Goal: Transaction & Acquisition: Purchase product/service

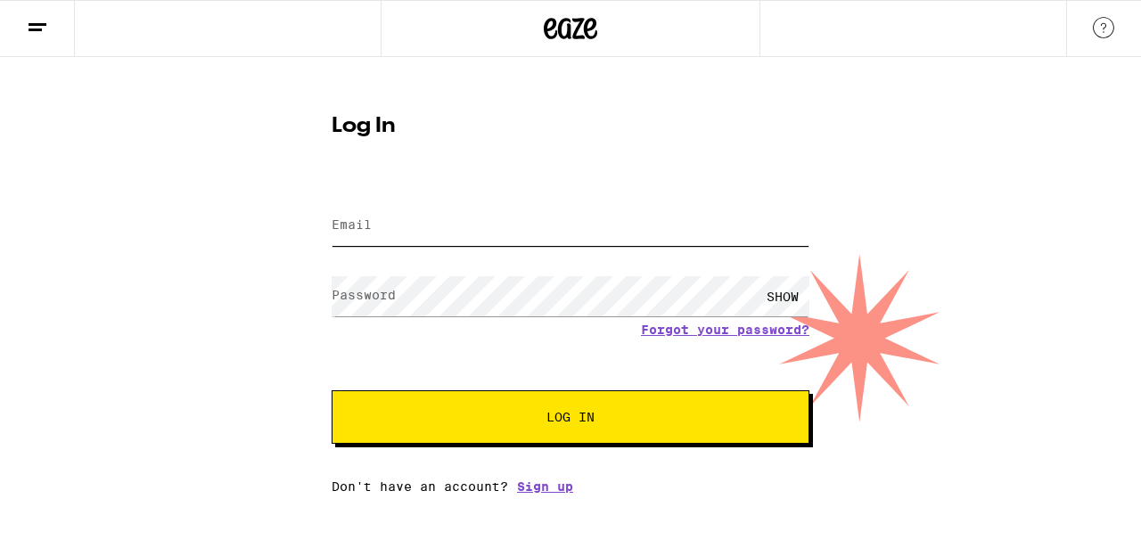
click at [475, 227] on input "Email" at bounding box center [571, 226] width 478 height 40
type input "[EMAIL_ADDRESS][DOMAIN_NAME]"
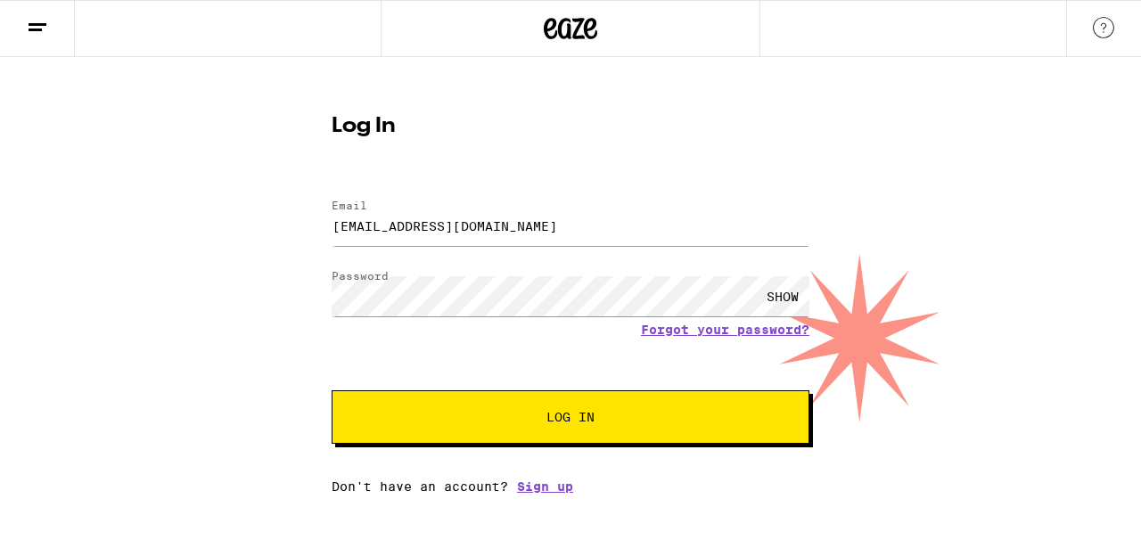
click at [556, 414] on span "Log In" at bounding box center [570, 417] width 48 height 12
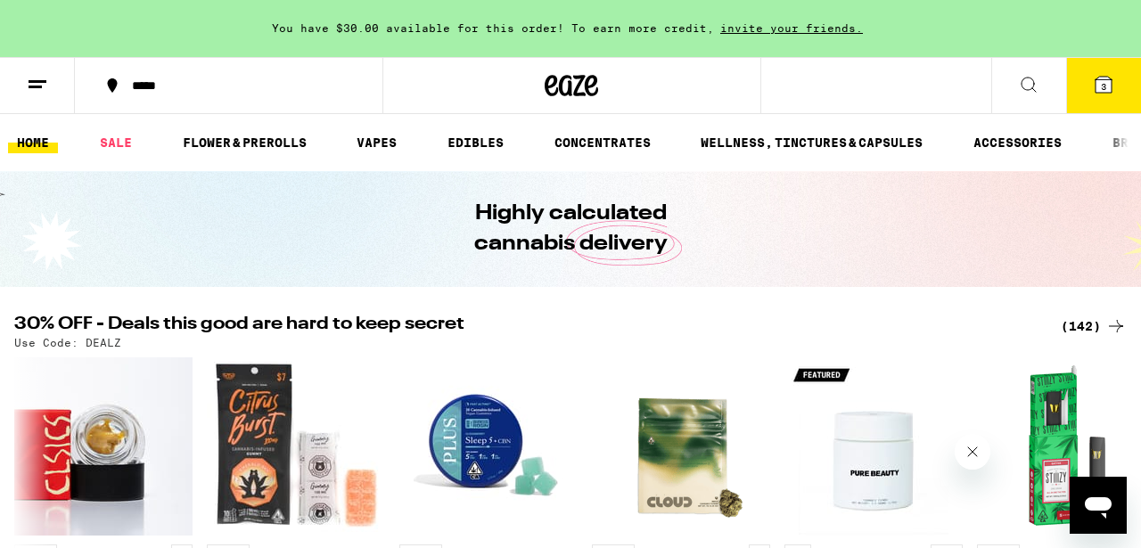
click at [1100, 94] on icon at bounding box center [1103, 84] width 21 height 21
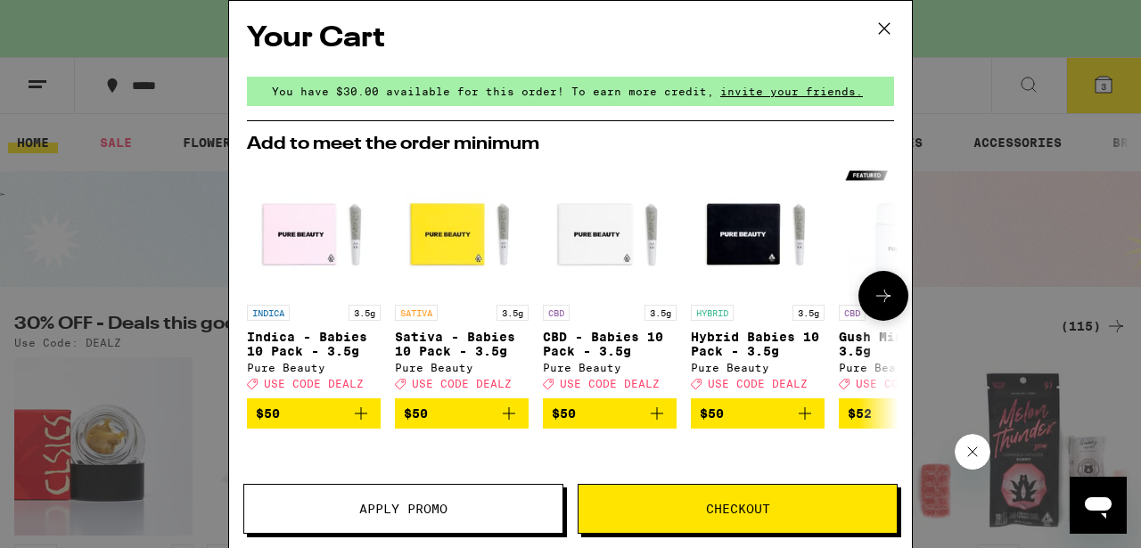
scroll to position [257, 0]
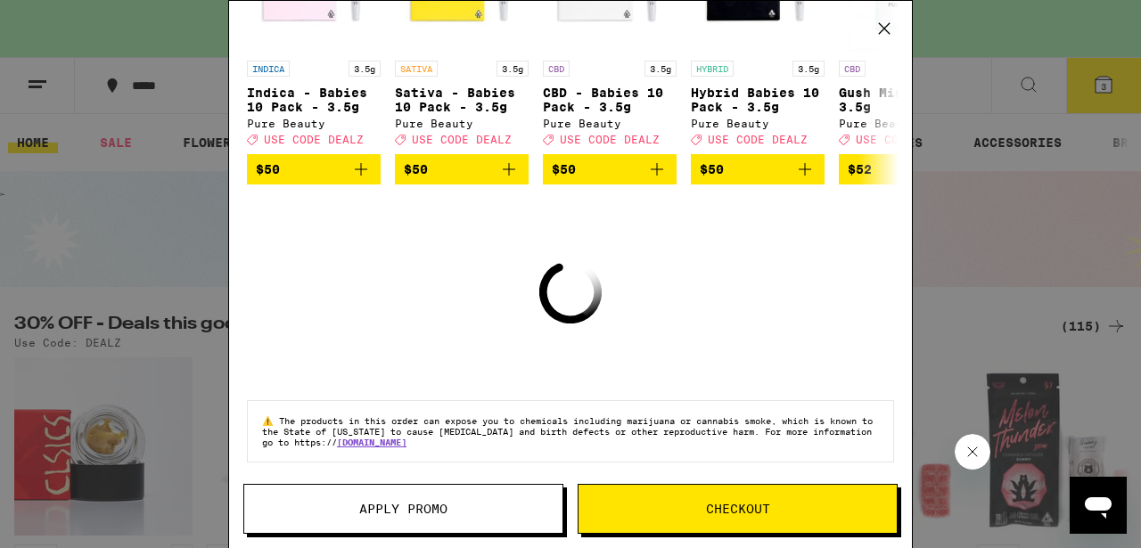
click at [1048, 119] on div "Your Cart You have $30.00 available for this order! To earn more credit, invite…" at bounding box center [570, 274] width 1141 height 548
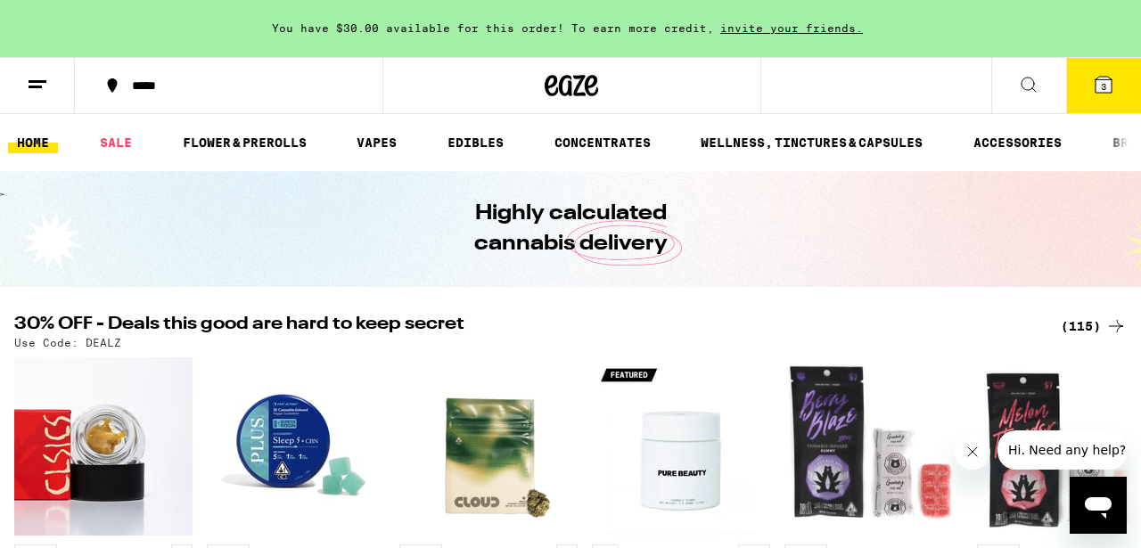
click at [1103, 85] on span "3" at bounding box center [1103, 86] width 5 height 11
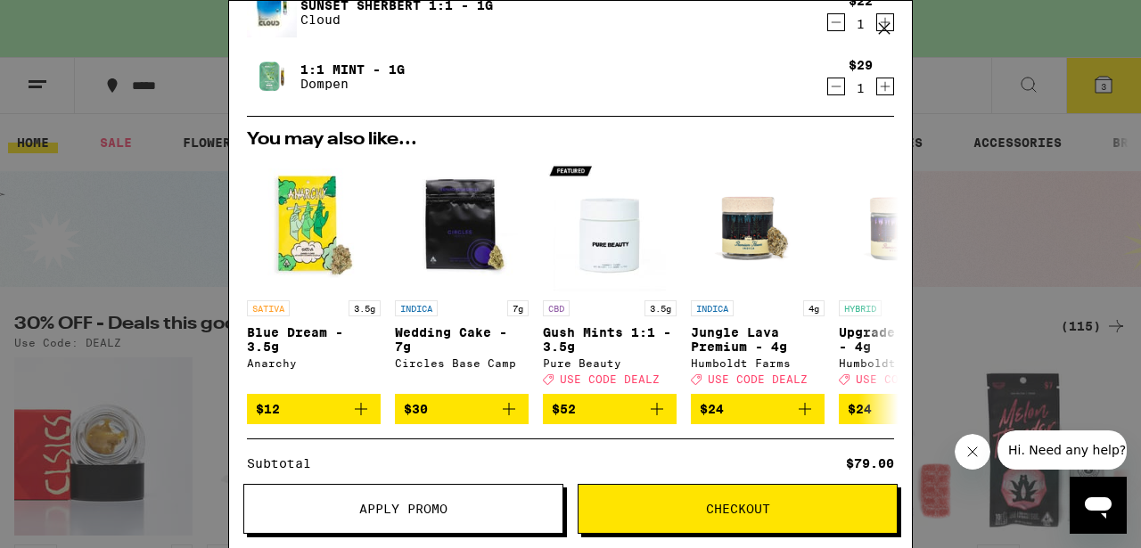
scroll to position [426, 0]
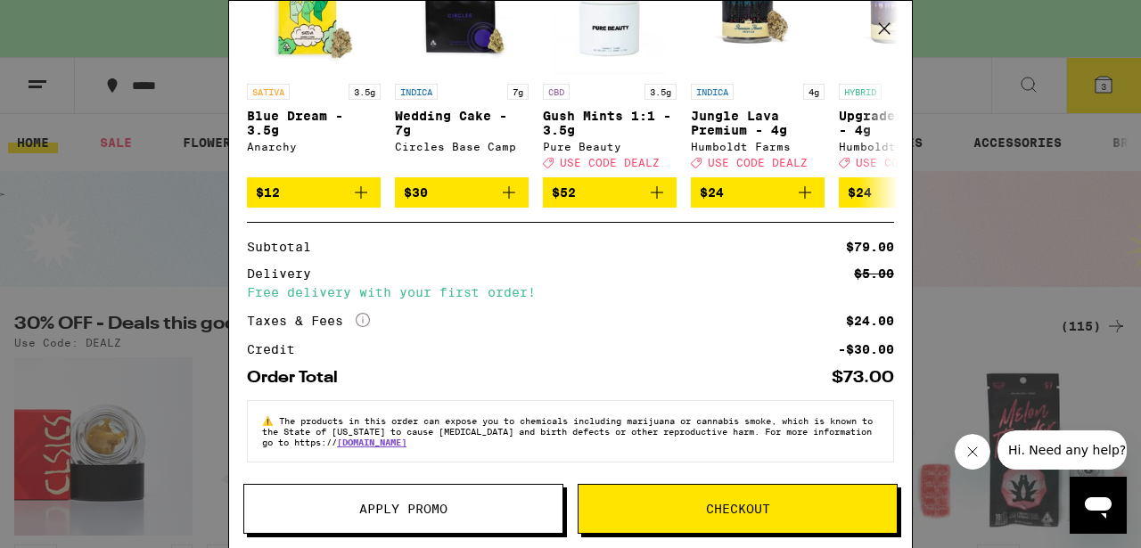
click at [419, 509] on span "Apply Promo" at bounding box center [403, 509] width 88 height 12
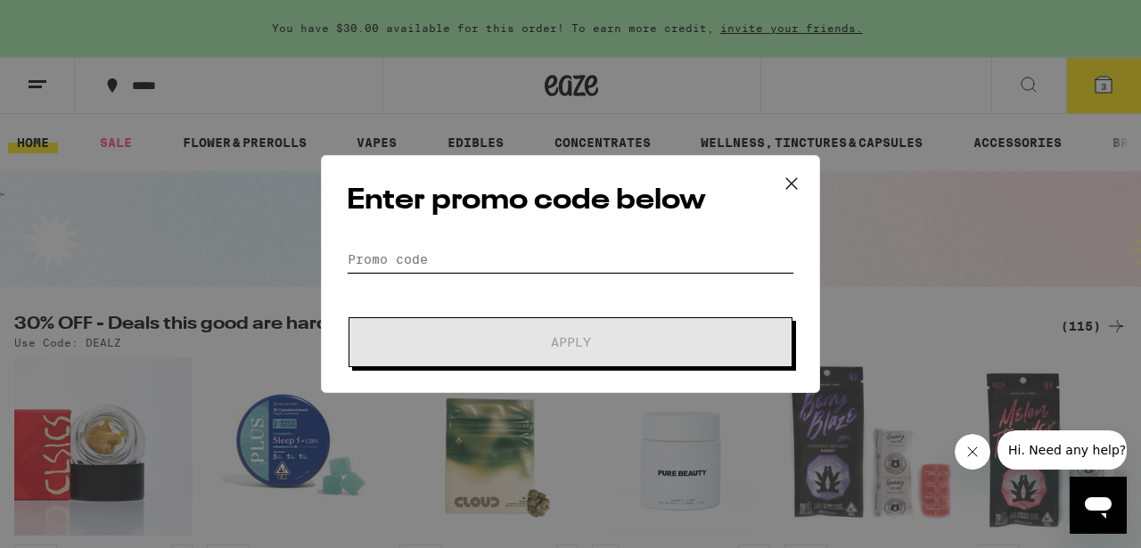
click at [428, 248] on input "Promo Code" at bounding box center [570, 259] width 447 height 27
paste input "DEALZ"
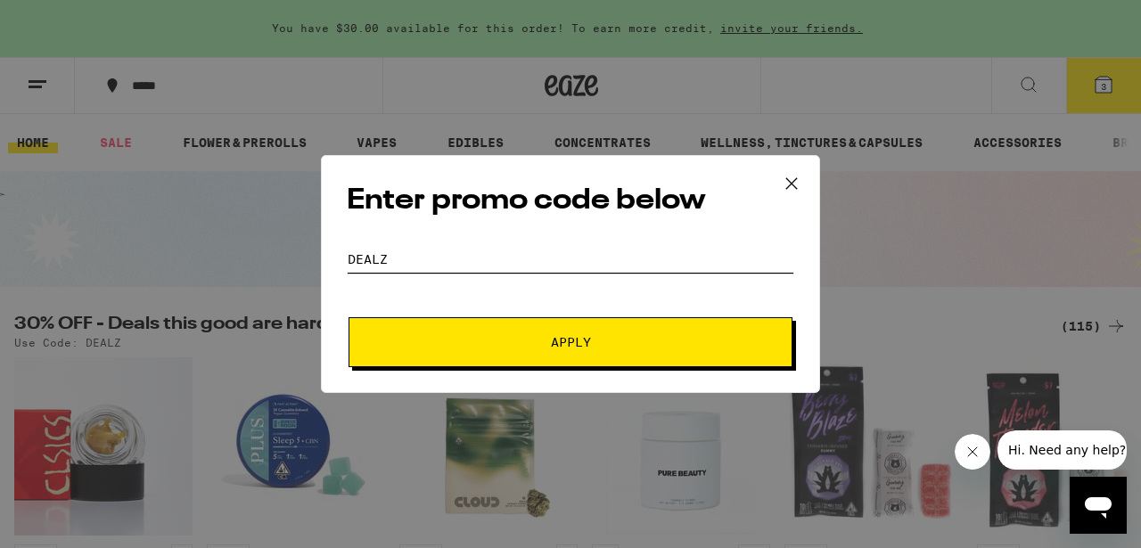
type input "DEALZ"
click at [515, 357] on button "Apply" at bounding box center [570, 342] width 444 height 50
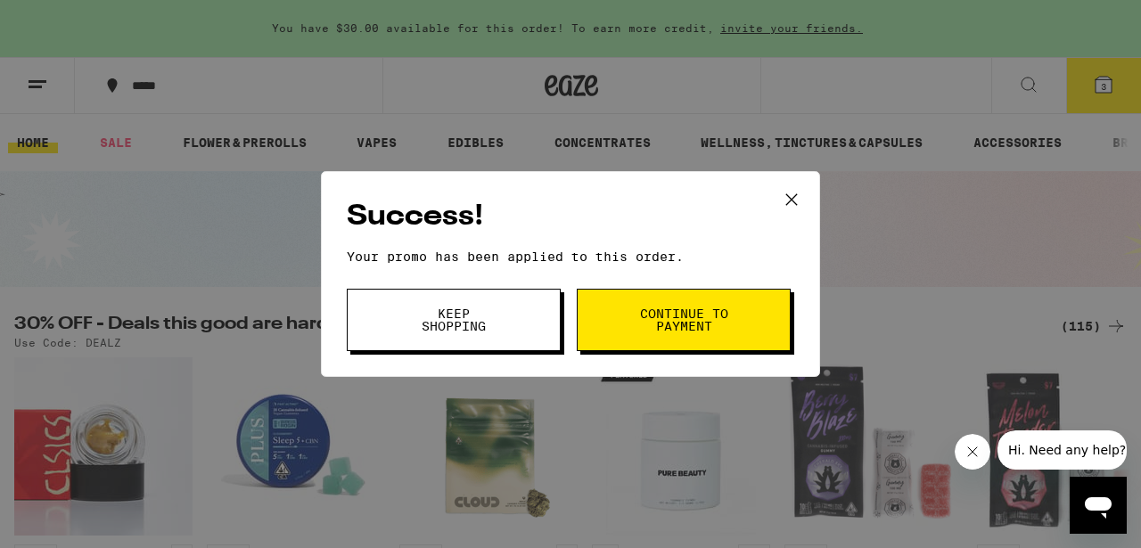
click at [682, 324] on span "Continue to payment" at bounding box center [683, 319] width 91 height 25
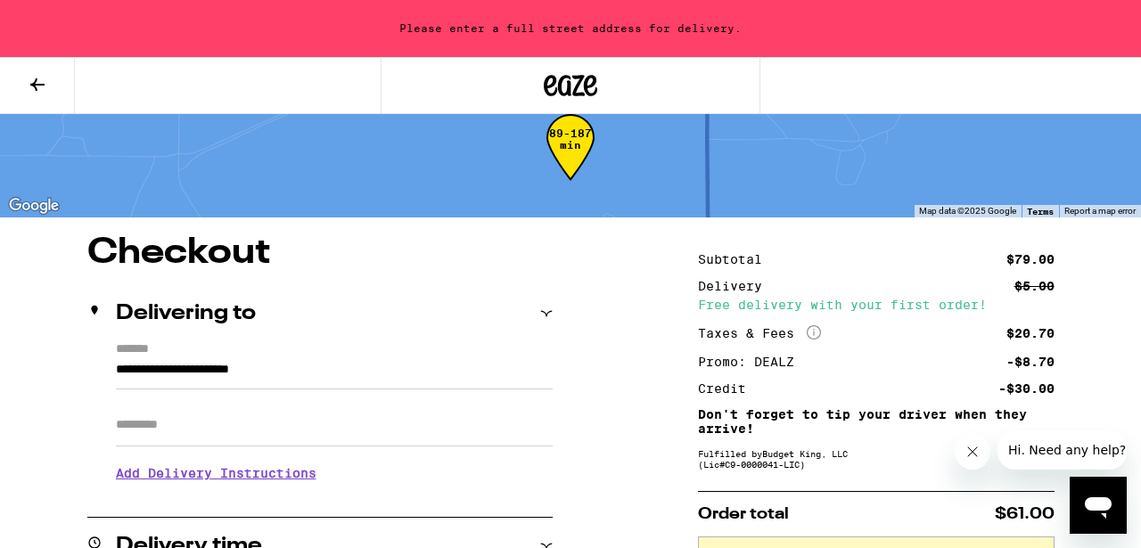
scroll to position [42, 0]
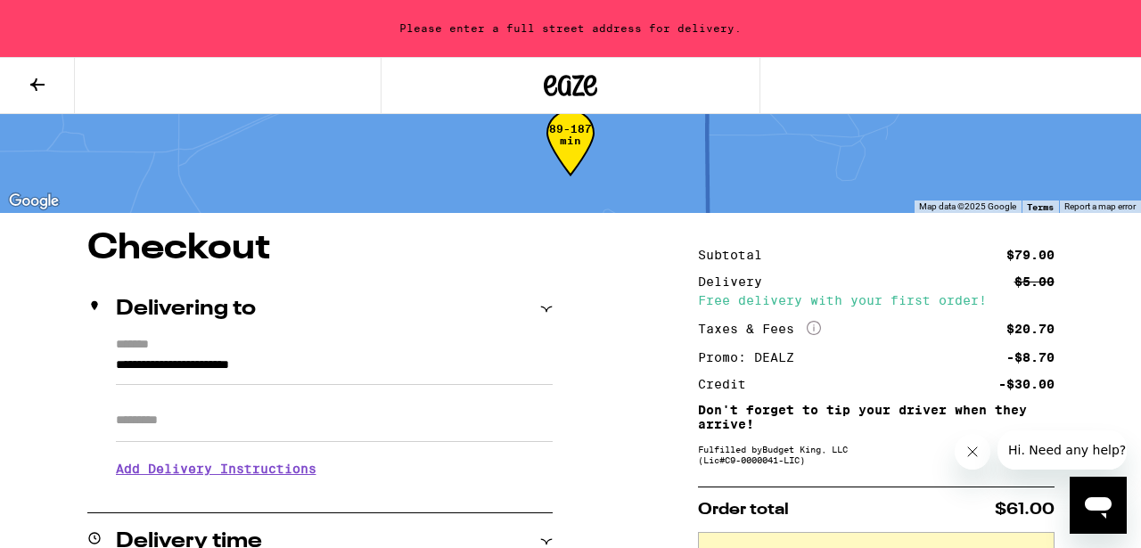
click at [372, 376] on input "**********" at bounding box center [334, 370] width 437 height 30
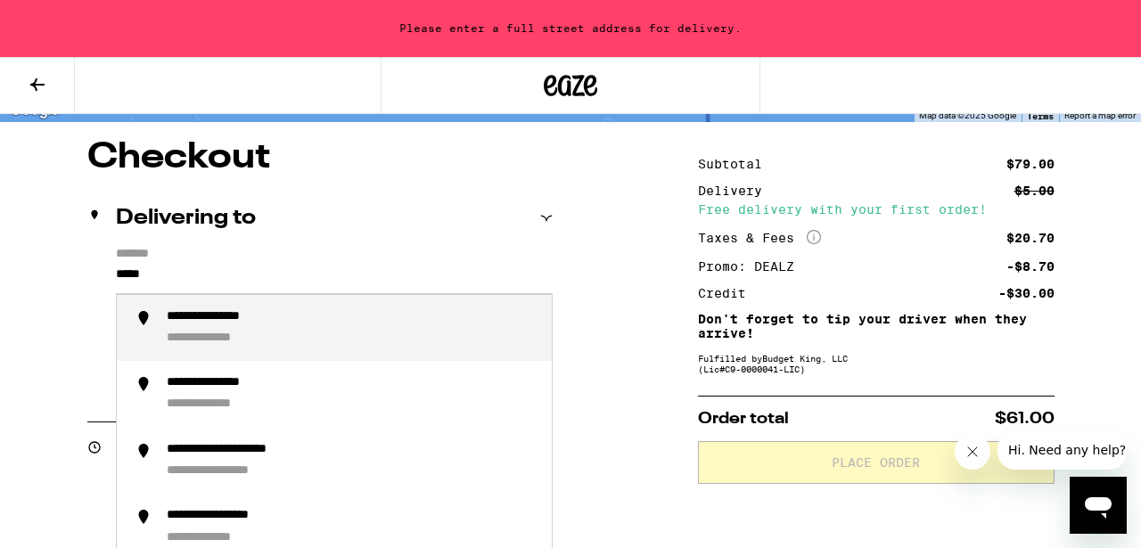
scroll to position [136, 0]
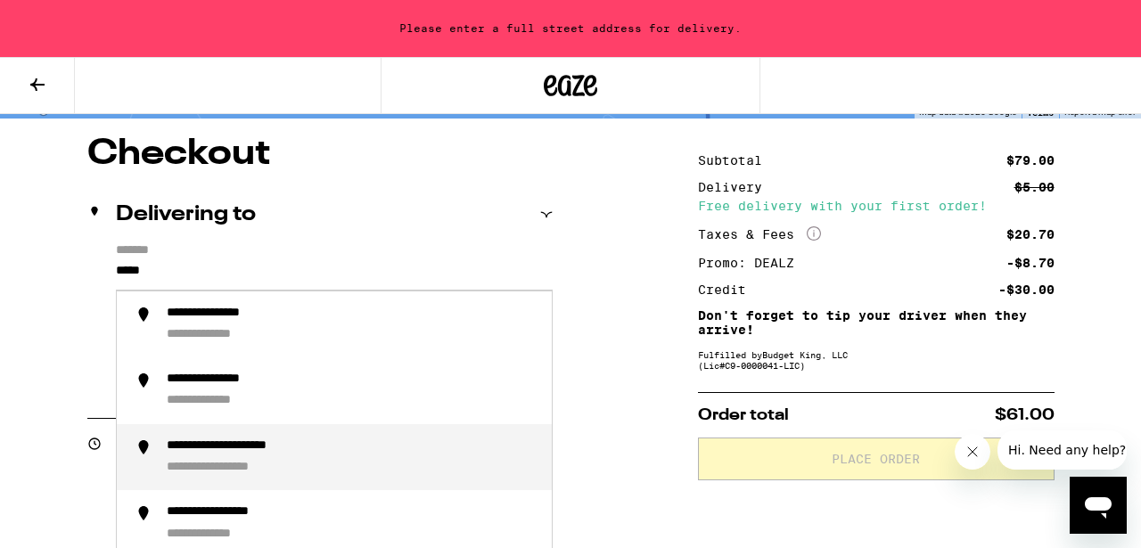
click at [367, 470] on div "**********" at bounding box center [352, 458] width 371 height 38
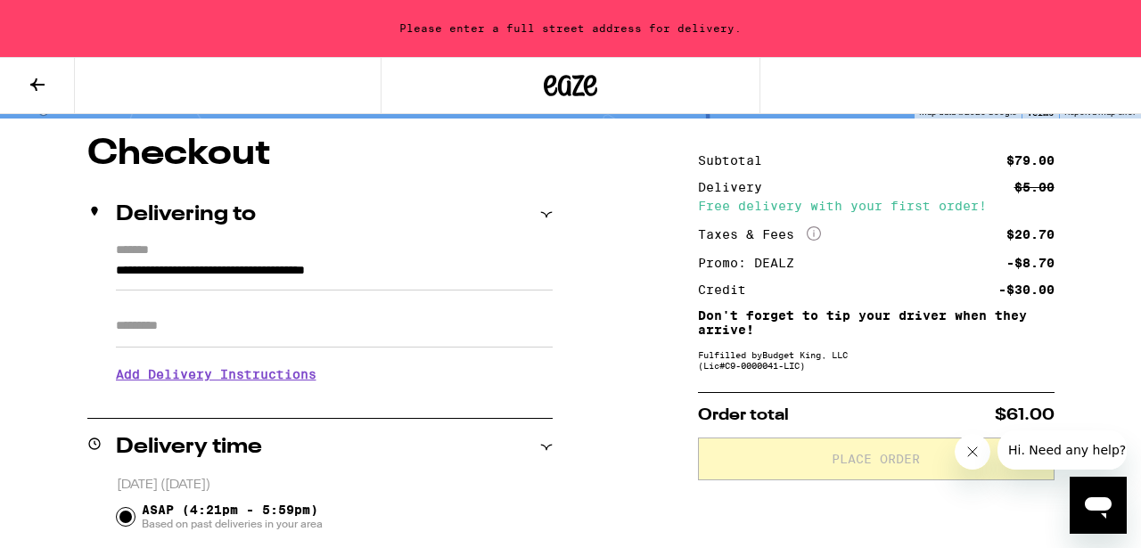
type input "**********"
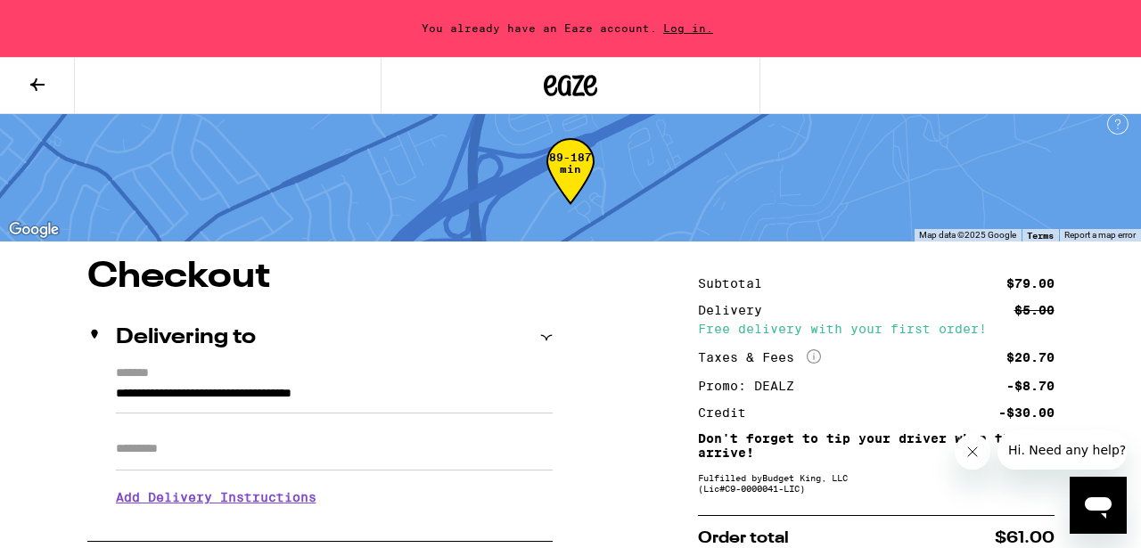
scroll to position [0, 0]
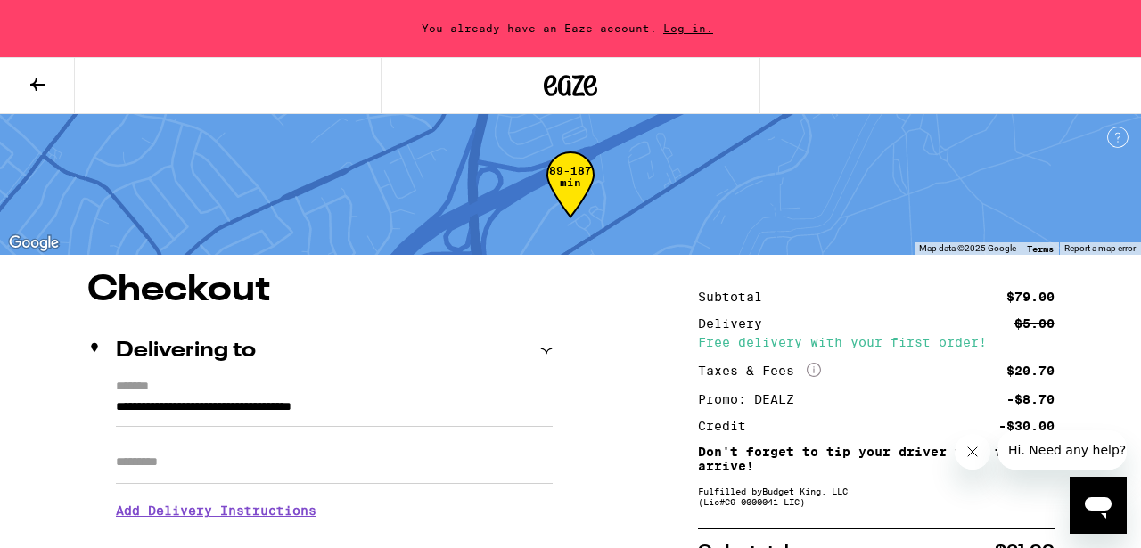
click at [315, 471] on input "Apt/Suite" at bounding box center [334, 462] width 437 height 43
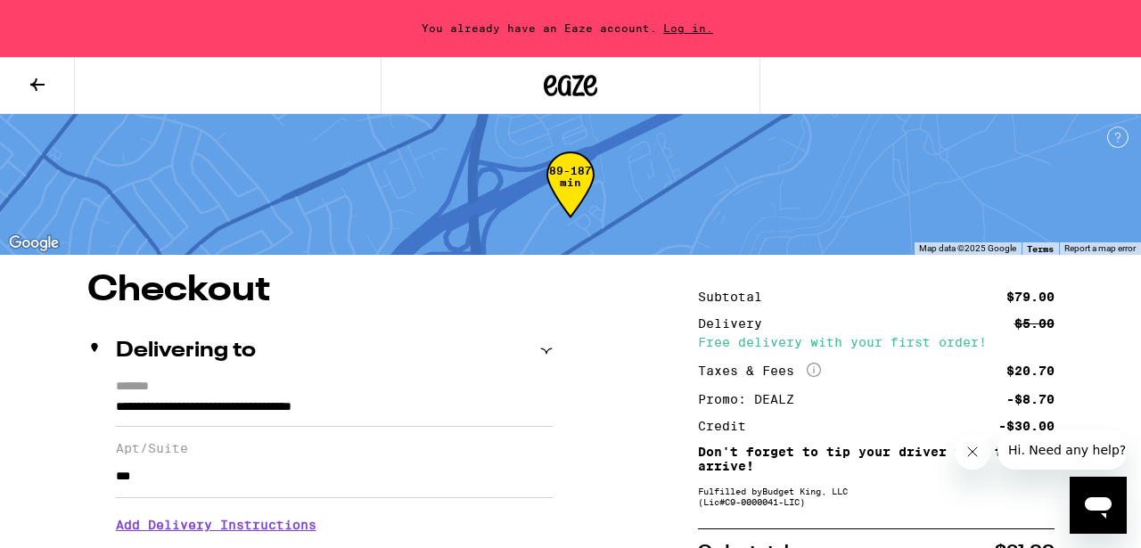
type input "***"
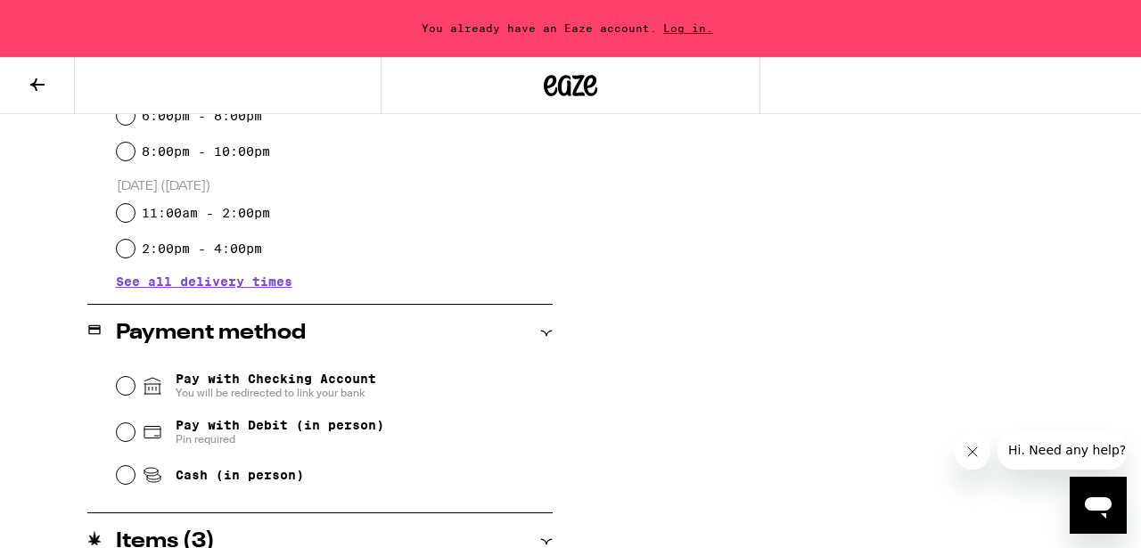
scroll to position [642, 0]
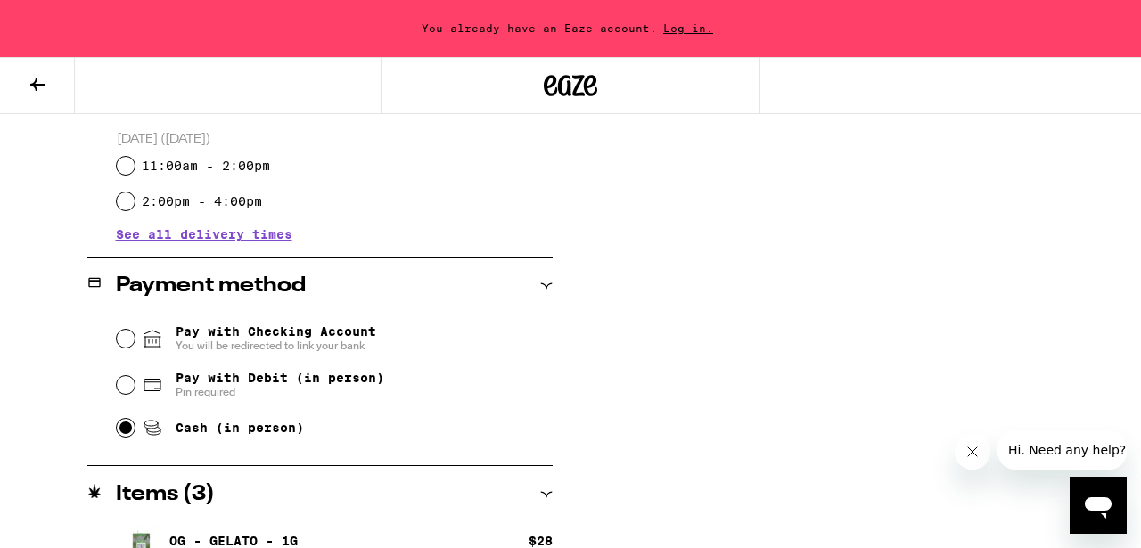
click at [121, 428] on input "Cash (in person)" at bounding box center [126, 428] width 18 height 18
radio input "true"
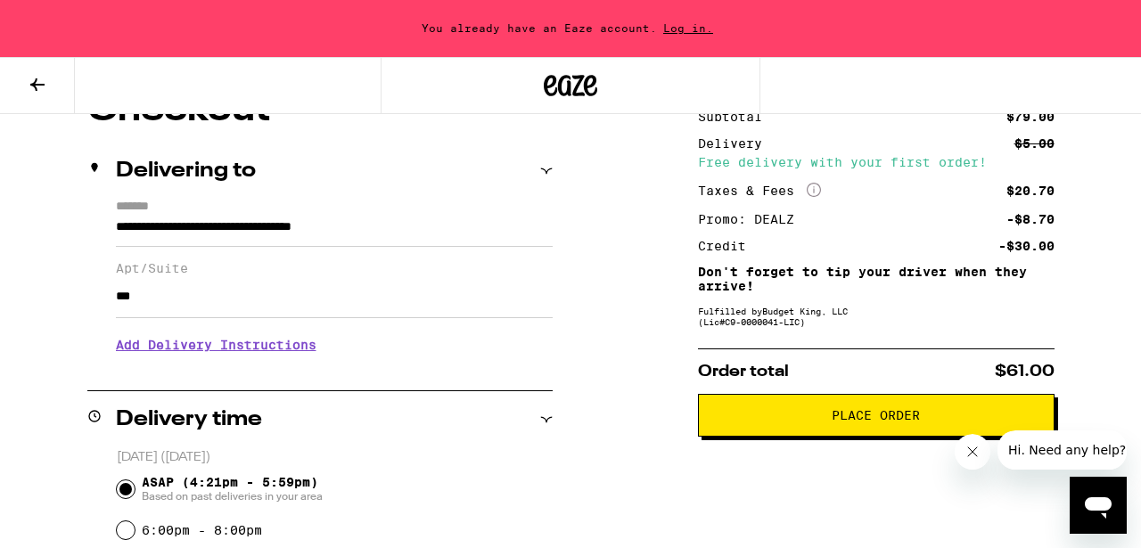
scroll to position [255, 0]
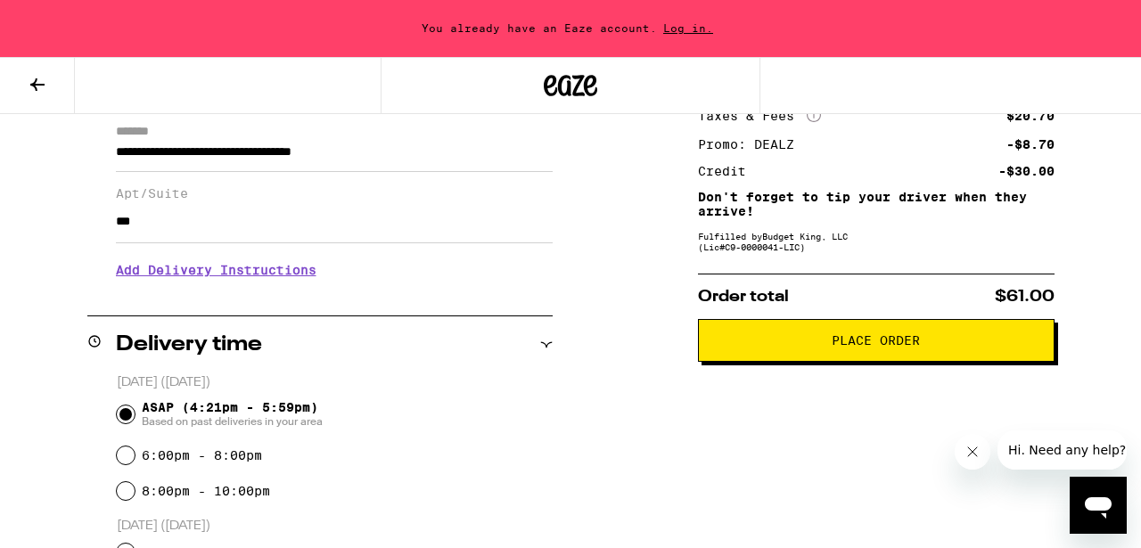
click at [872, 347] on span "Place Order" at bounding box center [876, 340] width 88 height 12
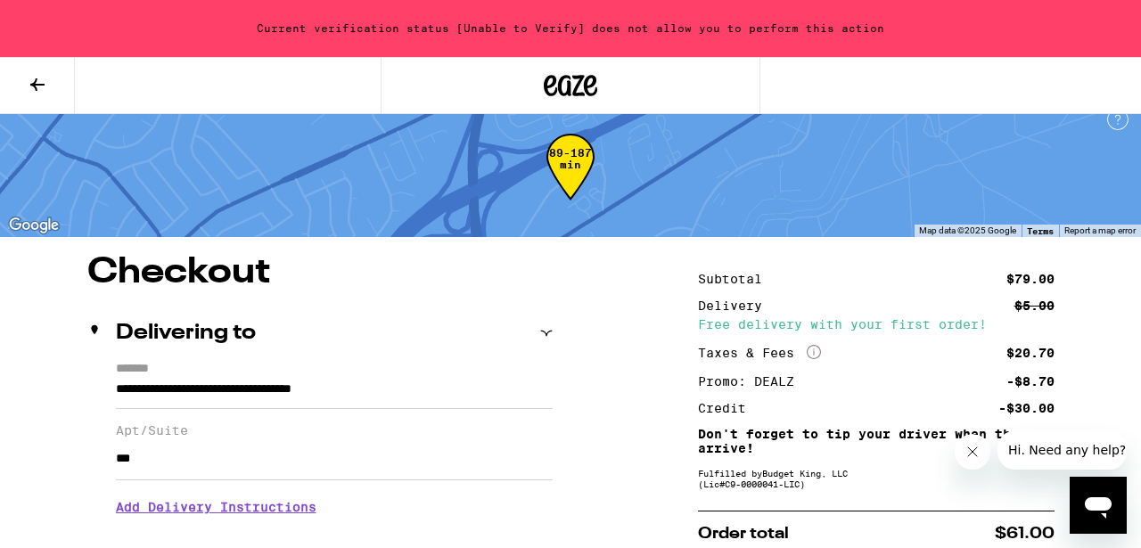
scroll to position [0, 0]
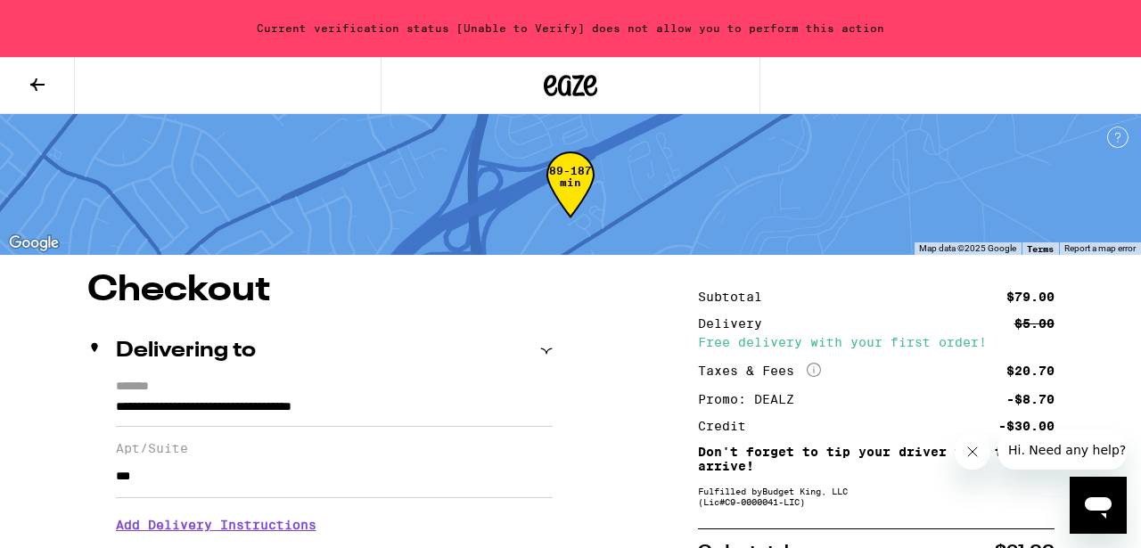
click at [37, 86] on icon at bounding box center [37, 84] width 21 height 21
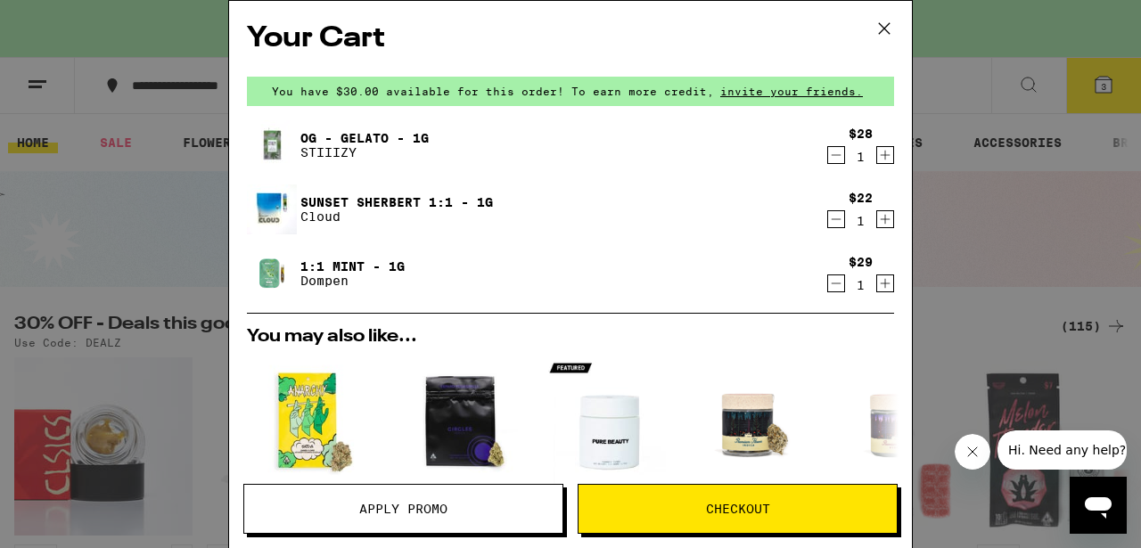
click at [755, 515] on span "Checkout" at bounding box center [738, 509] width 64 height 12
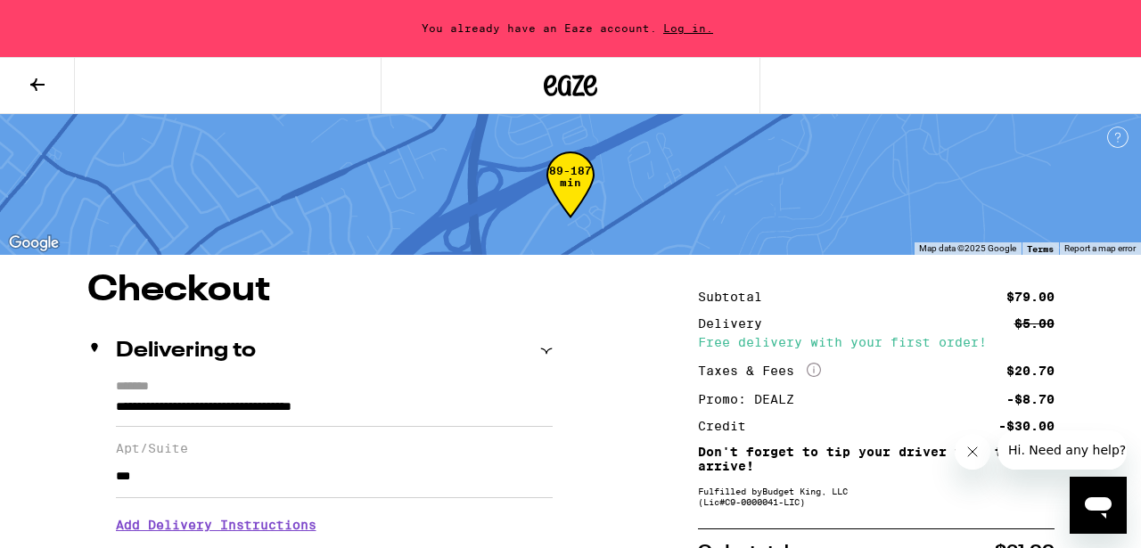
click at [685, 30] on span "Log in." at bounding box center [688, 28] width 62 height 12
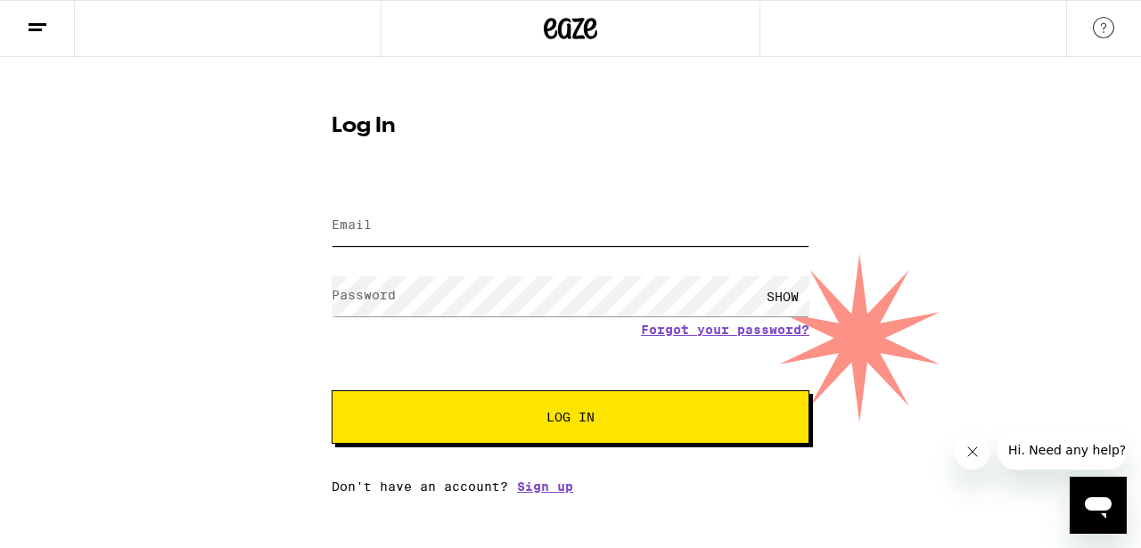
click at [579, 219] on input "Email" at bounding box center [571, 226] width 478 height 40
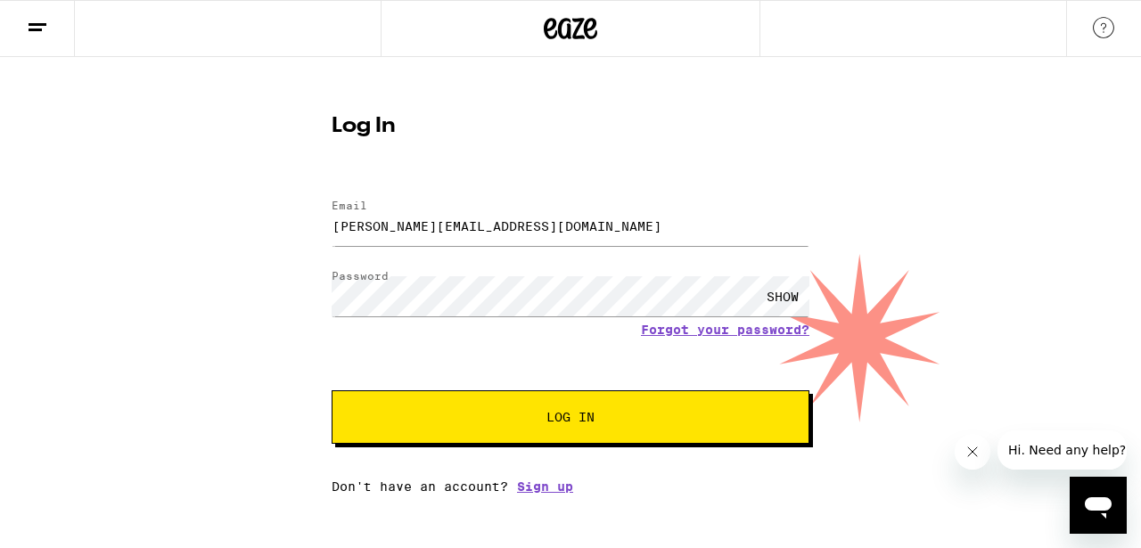
click at [604, 423] on span "Log In" at bounding box center [570, 417] width 333 height 12
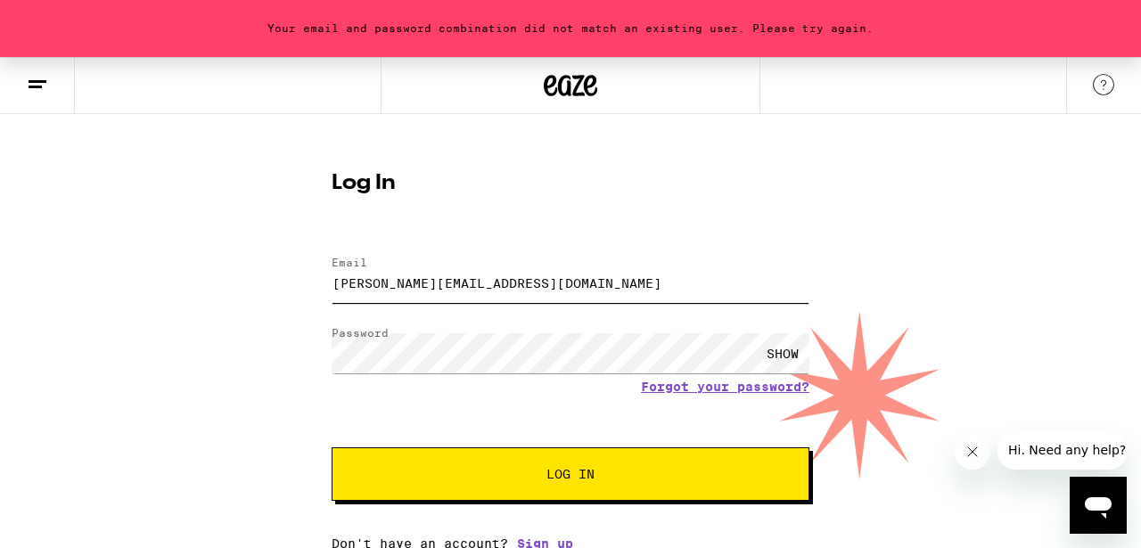
click at [593, 275] on input "[PERSON_NAME][EMAIL_ADDRESS][DOMAIN_NAME]" at bounding box center [571, 283] width 478 height 40
type input "[EMAIL_ADDRESS][DOMAIN_NAME]"
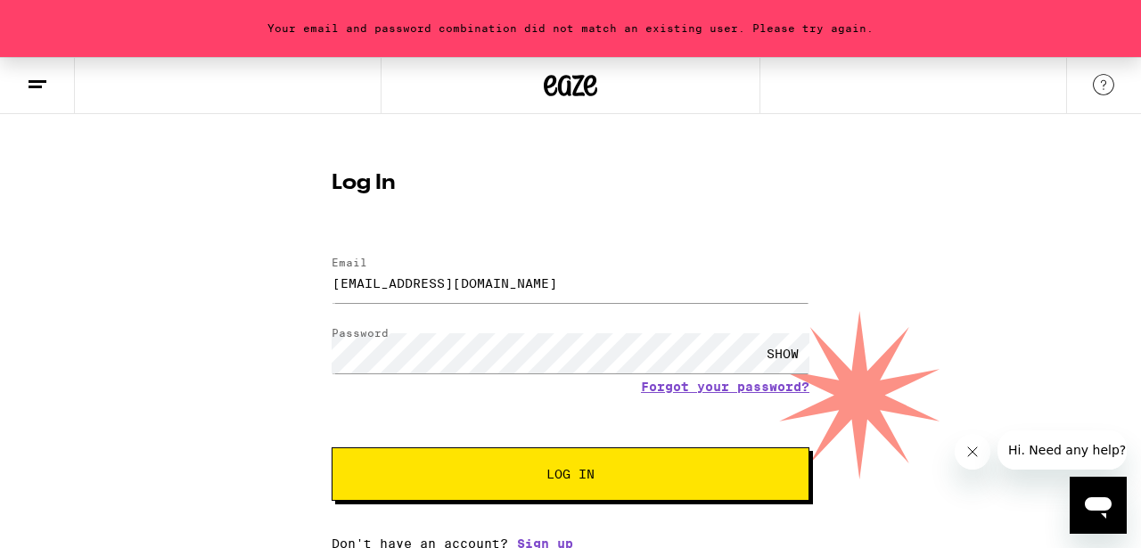
click at [601, 480] on span "Log In" at bounding box center [570, 474] width 333 height 12
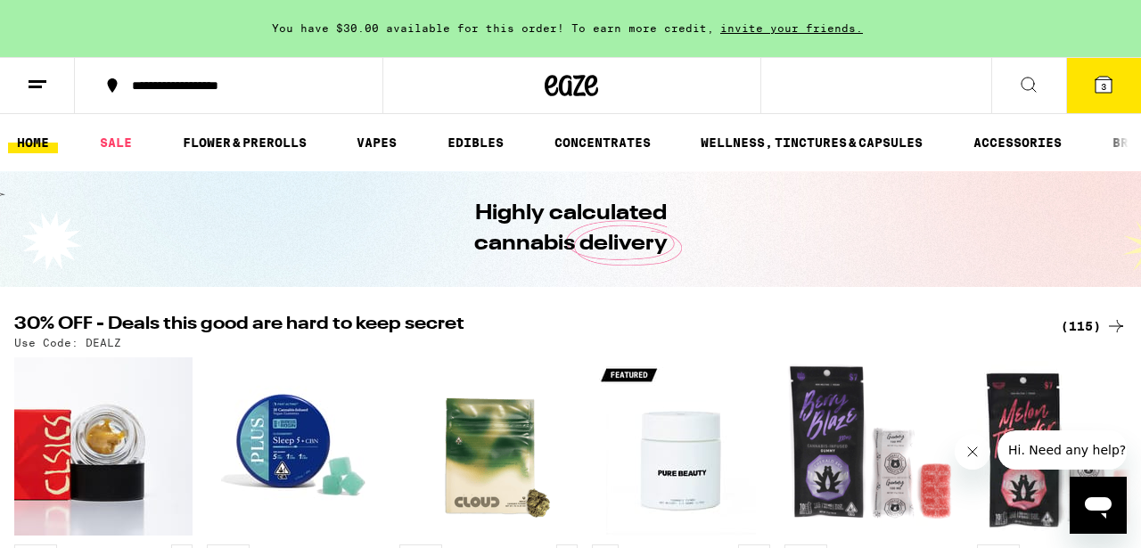
click at [270, 91] on div "**********" at bounding box center [239, 85] width 233 height 12
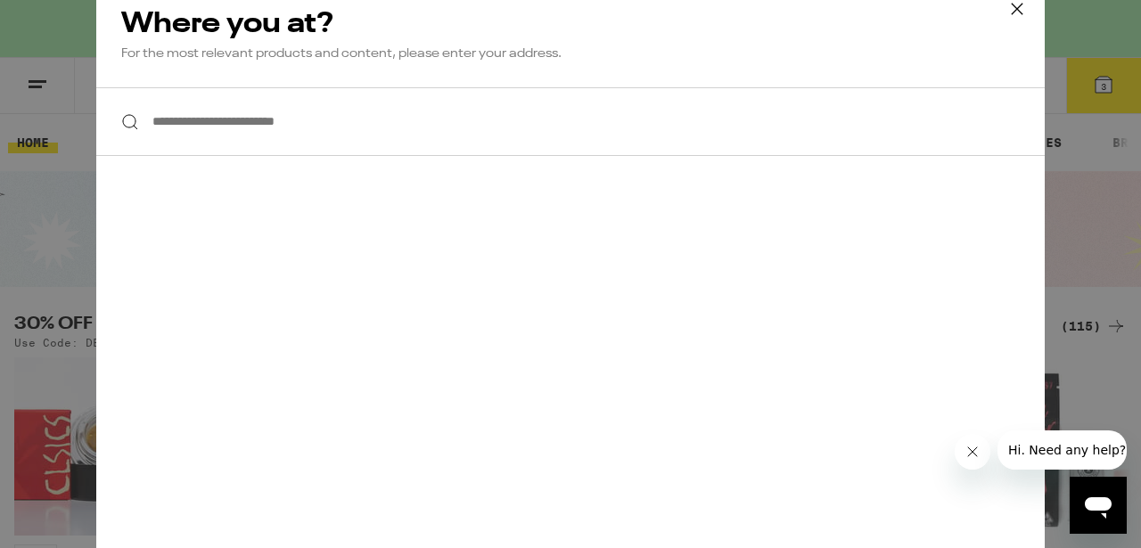
click at [272, 123] on input "**********" at bounding box center [570, 121] width 948 height 69
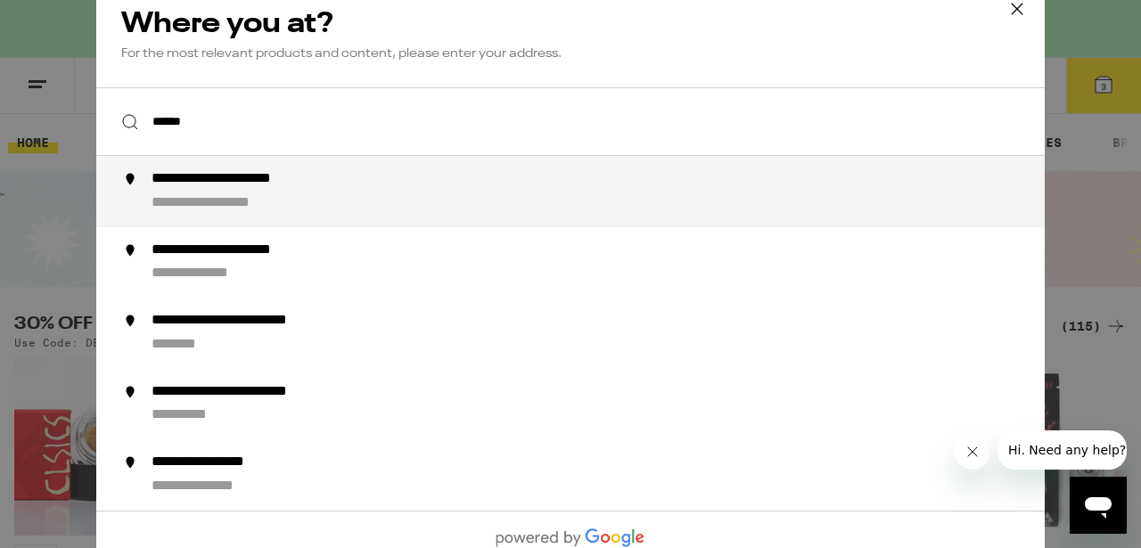
click at [289, 187] on div "**********" at bounding box center [253, 179] width 202 height 19
type input "**********"
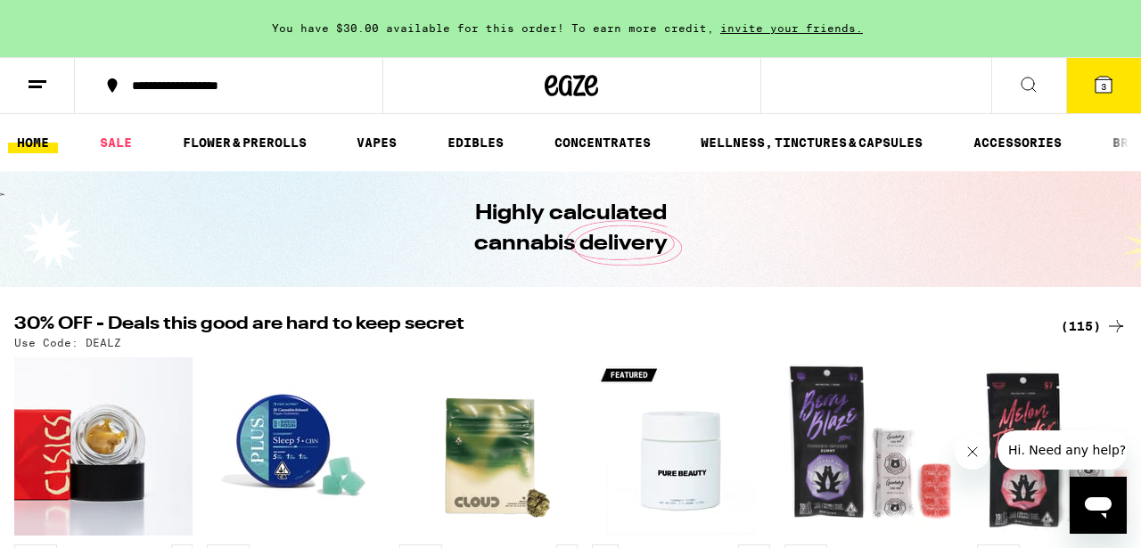
click at [1105, 89] on span "3" at bounding box center [1103, 86] width 5 height 11
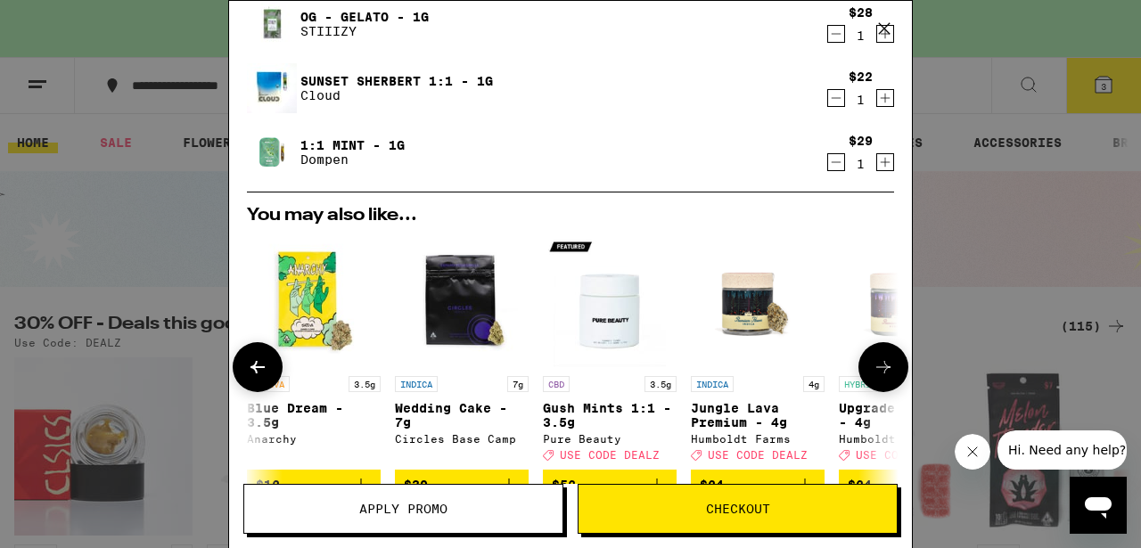
scroll to position [127, 0]
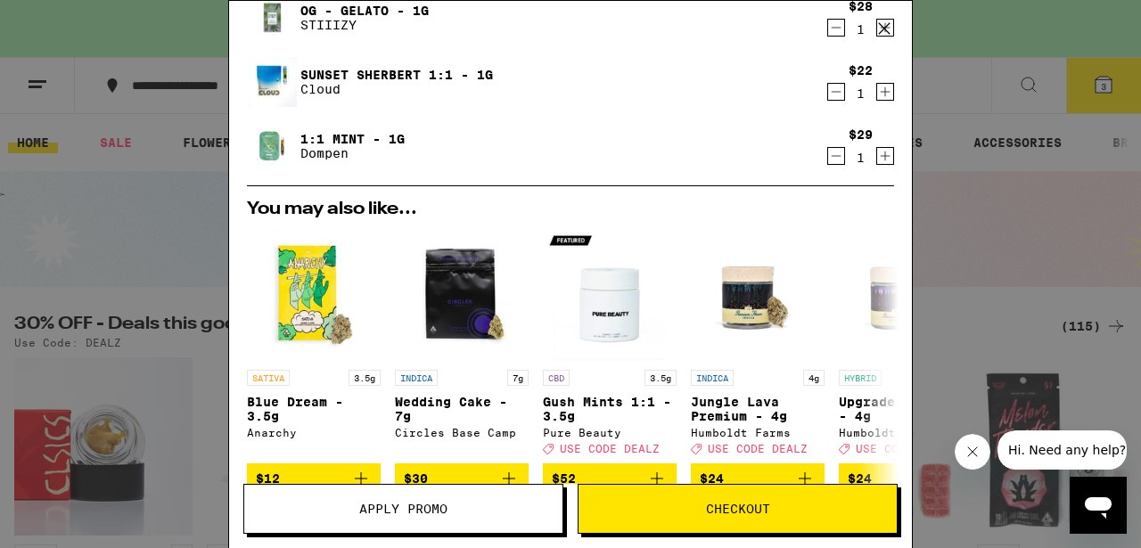
click at [725, 506] on span "Checkout" at bounding box center [738, 509] width 64 height 12
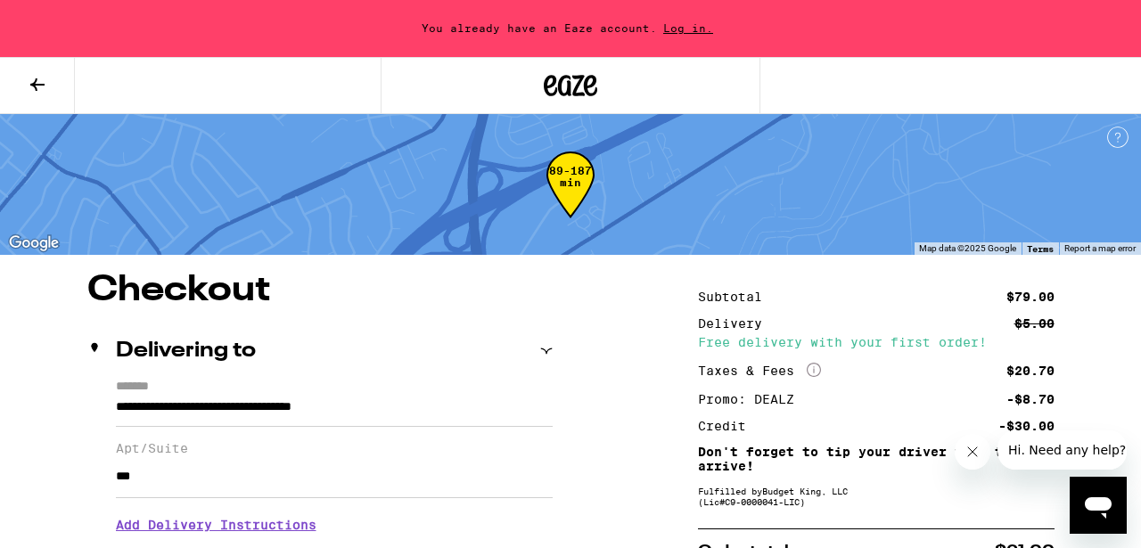
click at [545, 348] on icon at bounding box center [546, 351] width 12 height 12
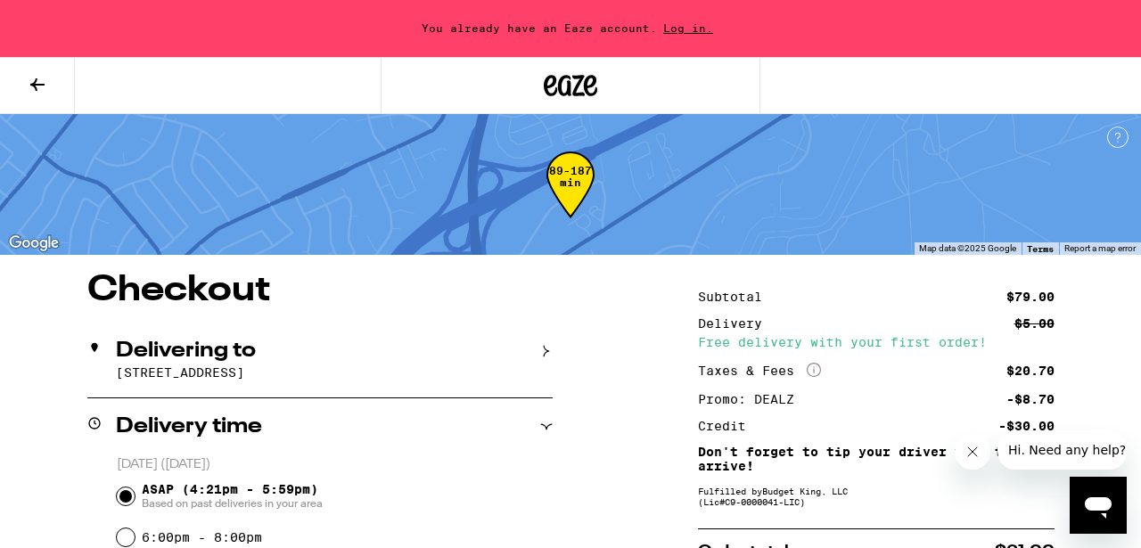
click at [545, 348] on icon at bounding box center [546, 351] width 12 height 12
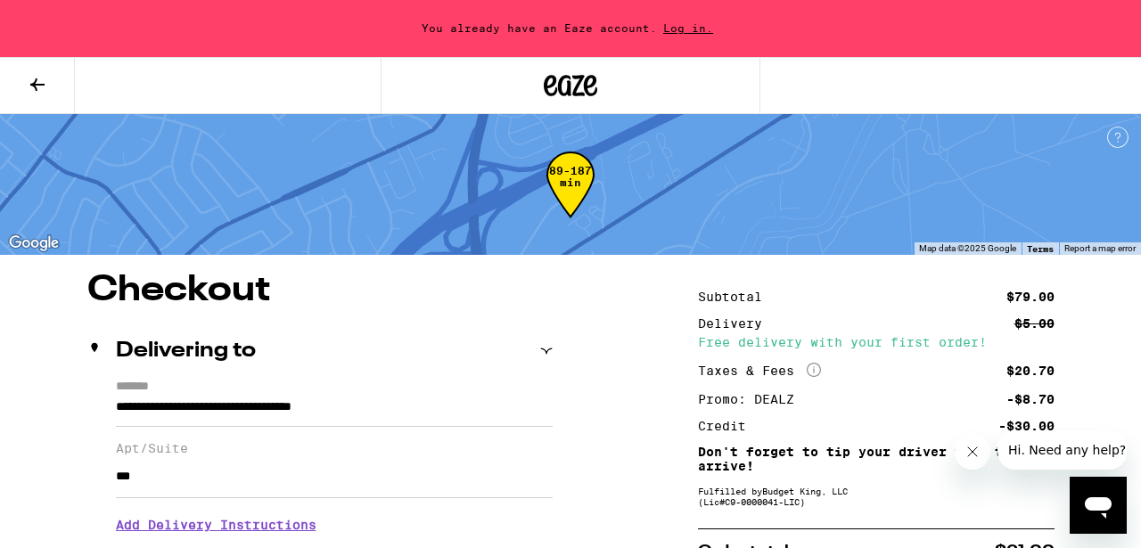
click at [545, 348] on icon at bounding box center [546, 351] width 12 height 12
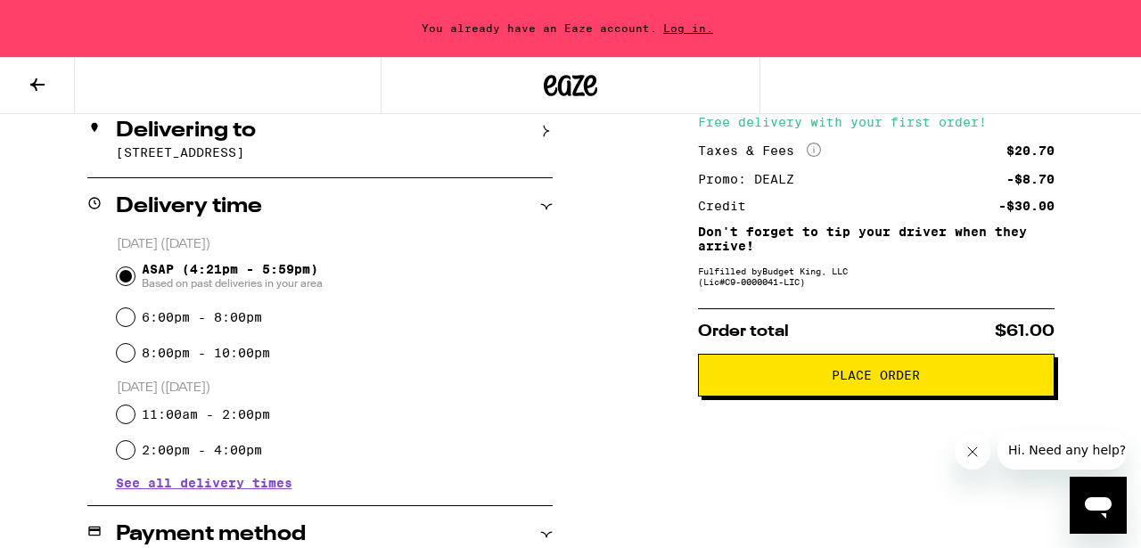
scroll to position [222, 0]
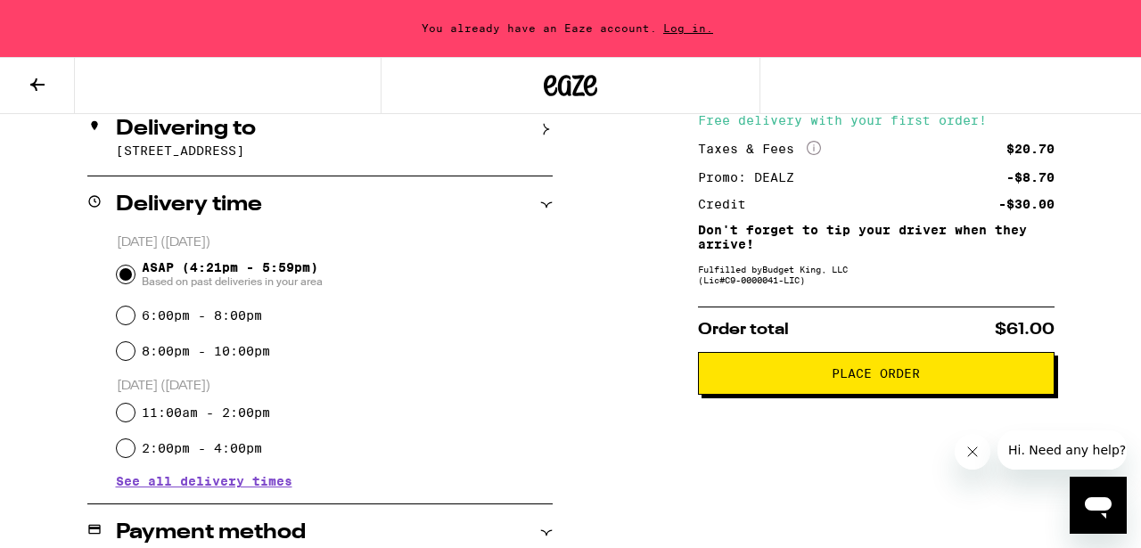
click at [845, 375] on span "Place Order" at bounding box center [876, 373] width 88 height 12
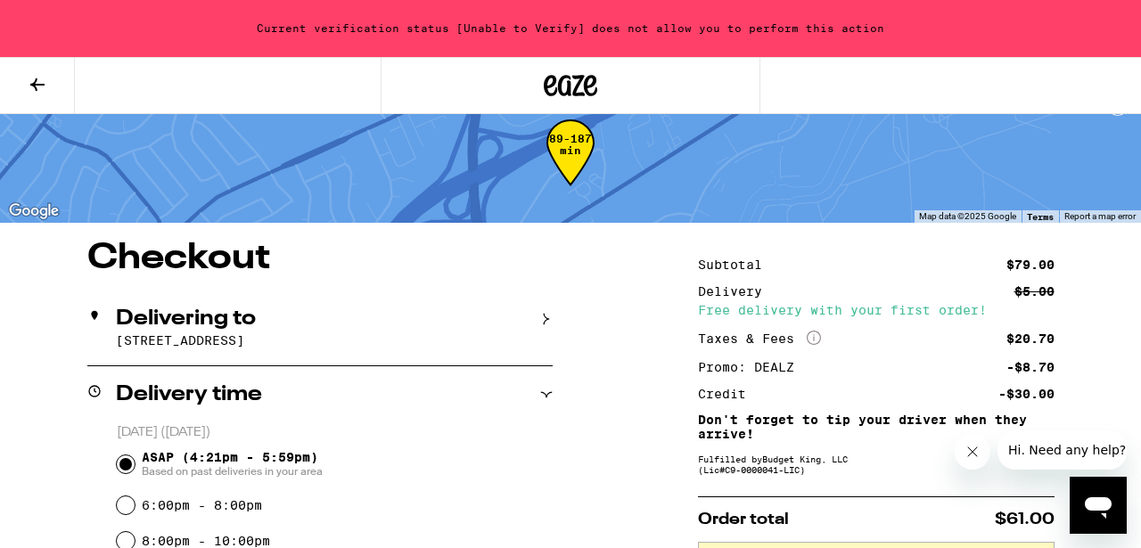
scroll to position [0, 0]
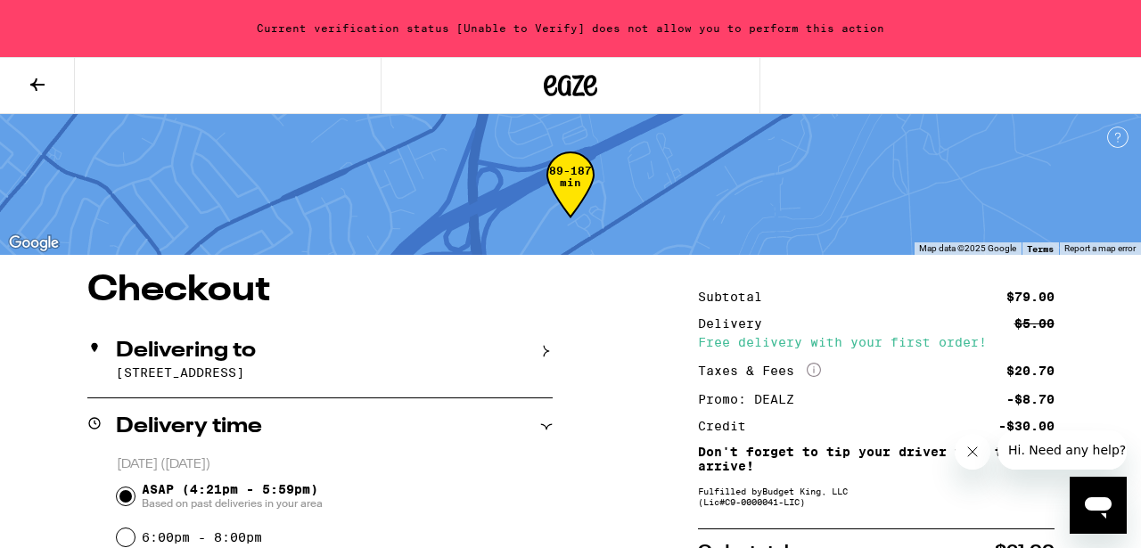
click at [36, 79] on icon at bounding box center [37, 84] width 14 height 12
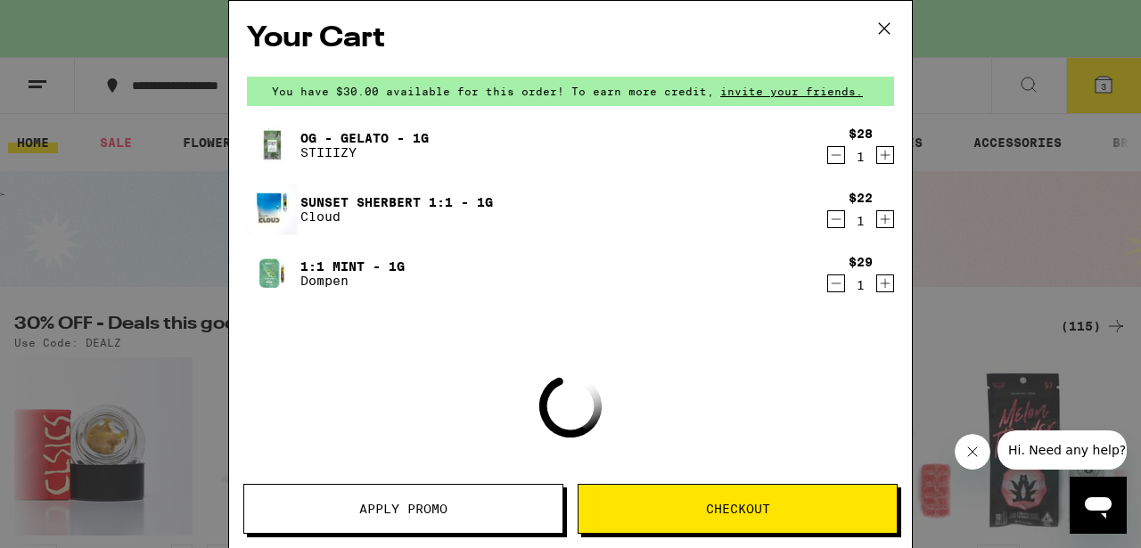
click at [879, 37] on icon at bounding box center [884, 28] width 27 height 27
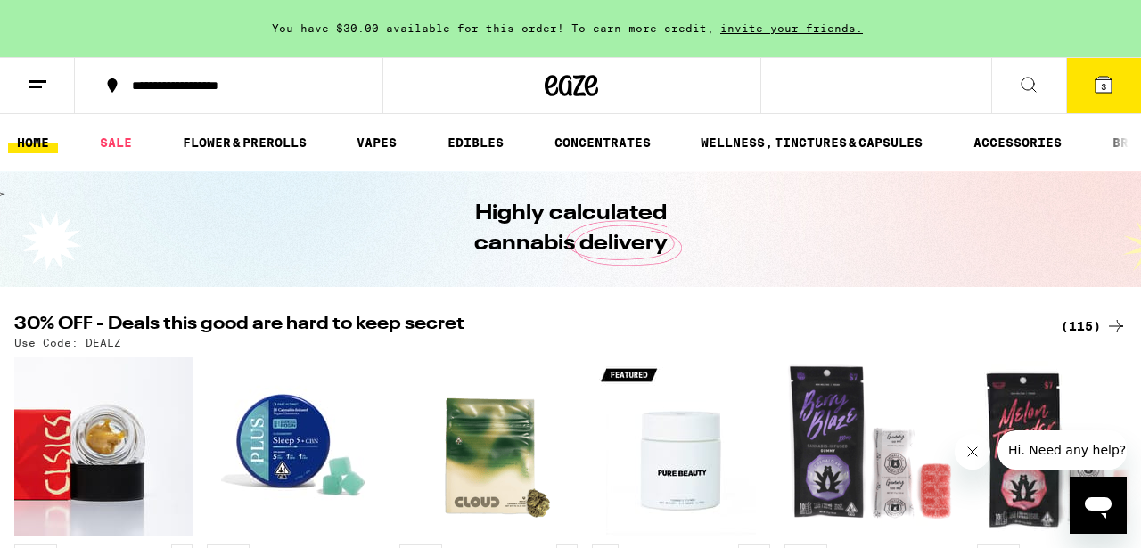
click at [35, 86] on line at bounding box center [35, 86] width 13 height 0
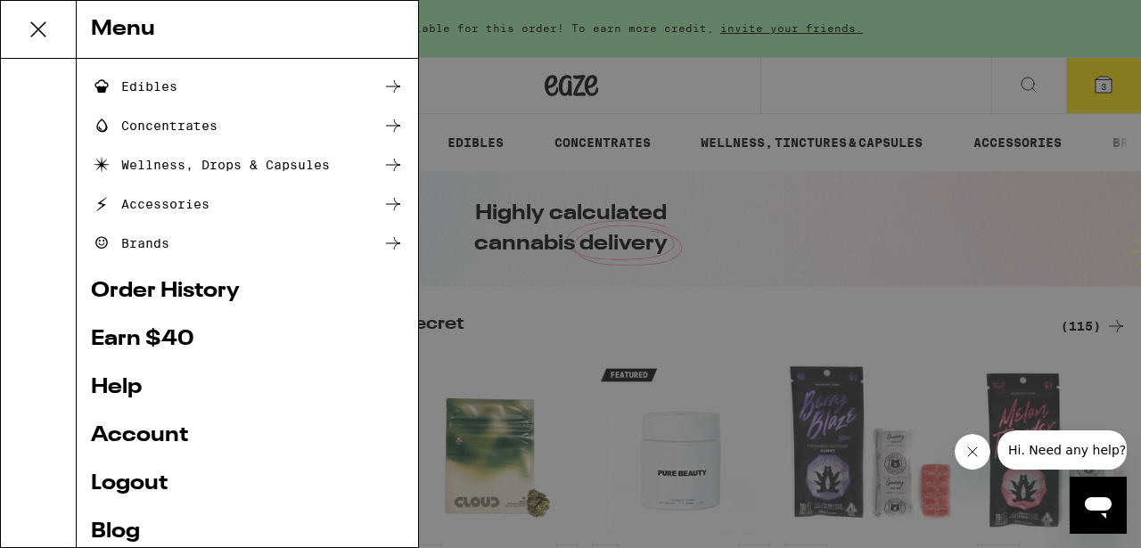
scroll to position [194, 0]
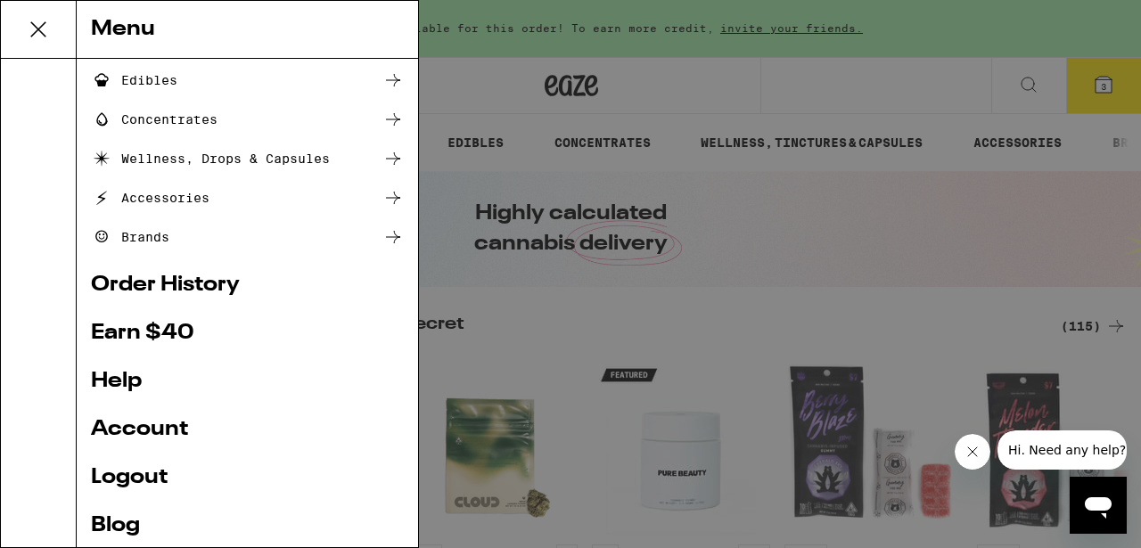
click at [164, 438] on link "Account" at bounding box center [247, 429] width 313 height 21
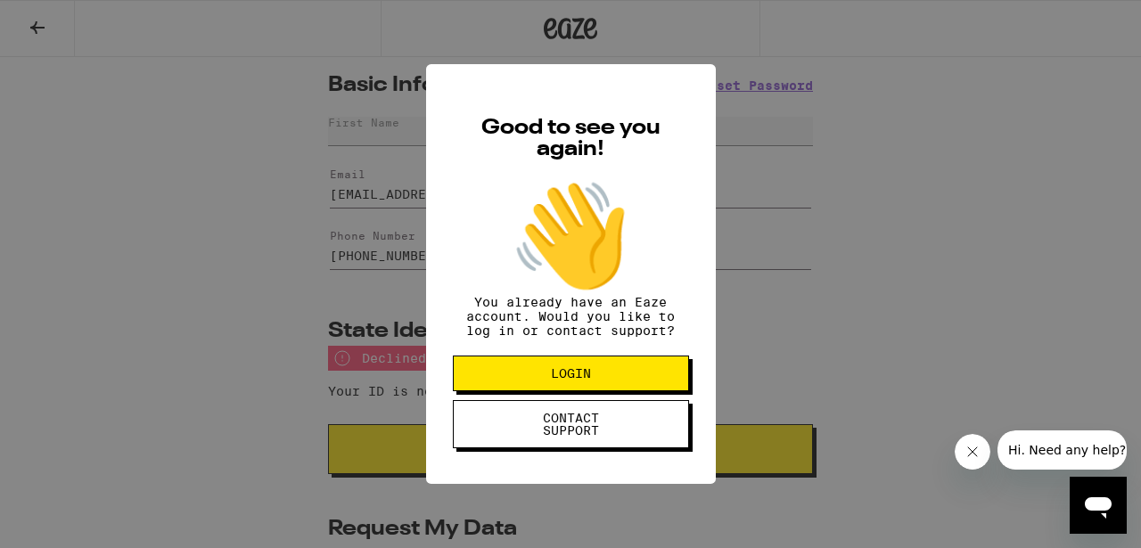
click at [832, 89] on div "Good to see you again! 👋 You already have an Eaze account. Would you like to lo…" at bounding box center [570, 274] width 1141 height 548
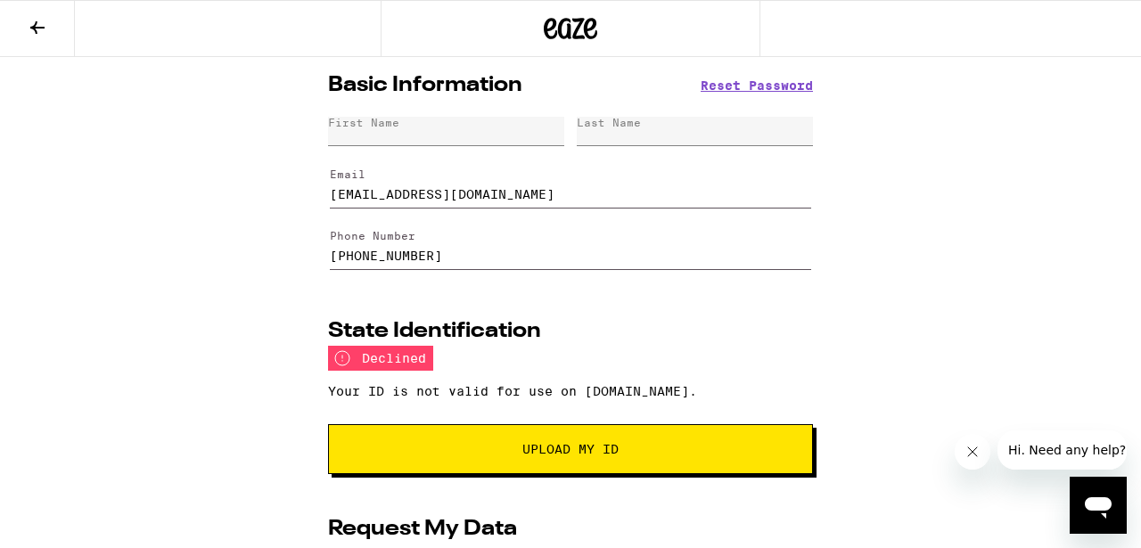
click at [405, 130] on div "First Name" at bounding box center [446, 131] width 236 height 29
click at [657, 131] on div "Last Name" at bounding box center [695, 131] width 236 height 29
